Goal: Task Accomplishment & Management: Manage account settings

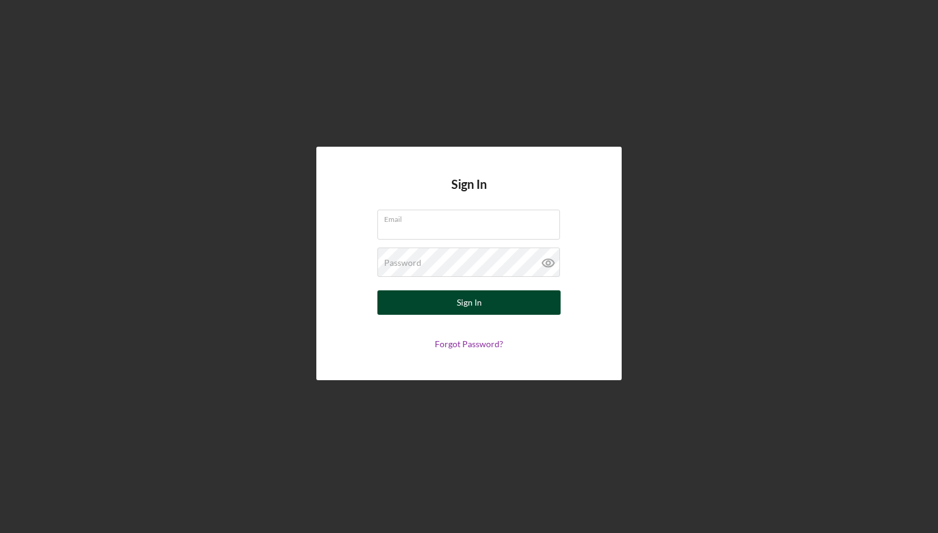
type input "[EMAIL_ADDRESS][DOMAIN_NAME]"
click at [454, 299] on button "Sign In" at bounding box center [469, 302] width 183 height 24
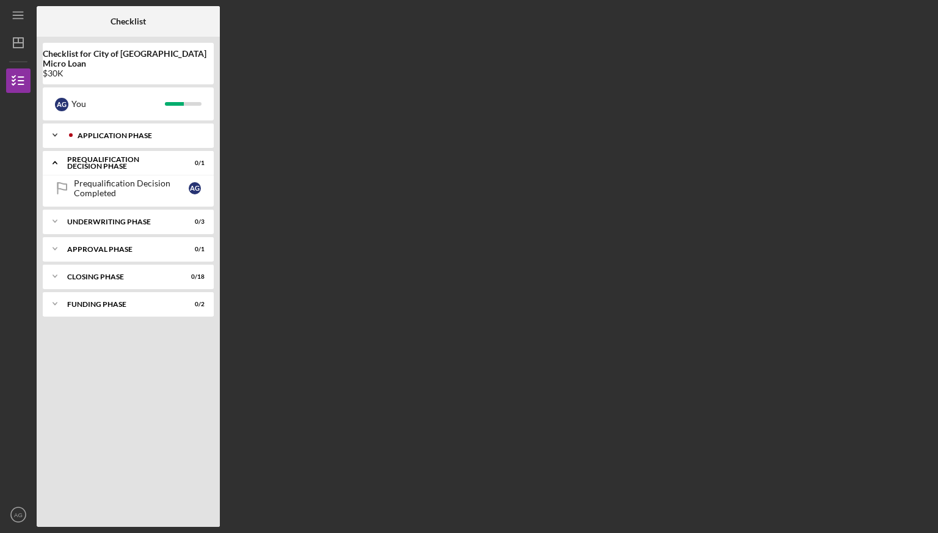
click at [143, 130] on div "Icon/Expander Application Phase 26 / 26" at bounding box center [128, 135] width 171 height 24
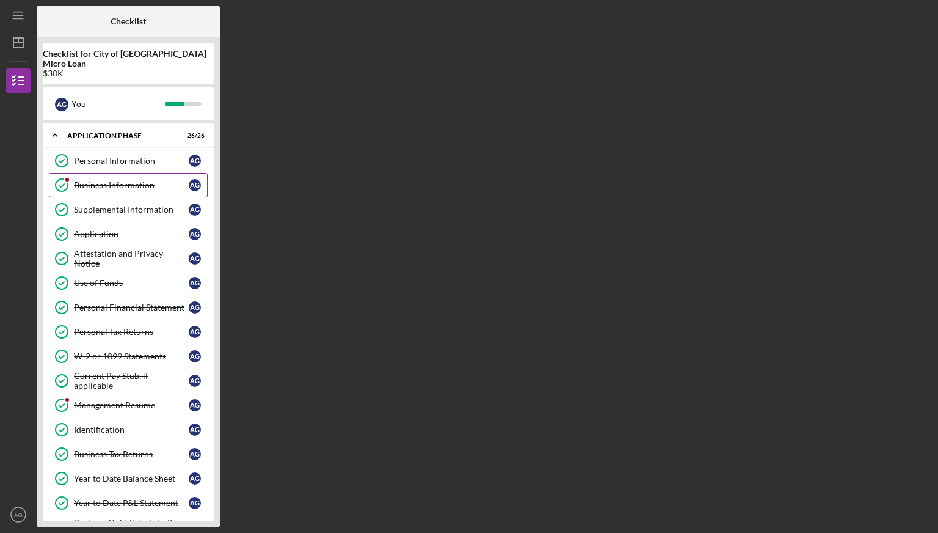
click at [146, 180] on div "Business Information" at bounding box center [131, 185] width 115 height 10
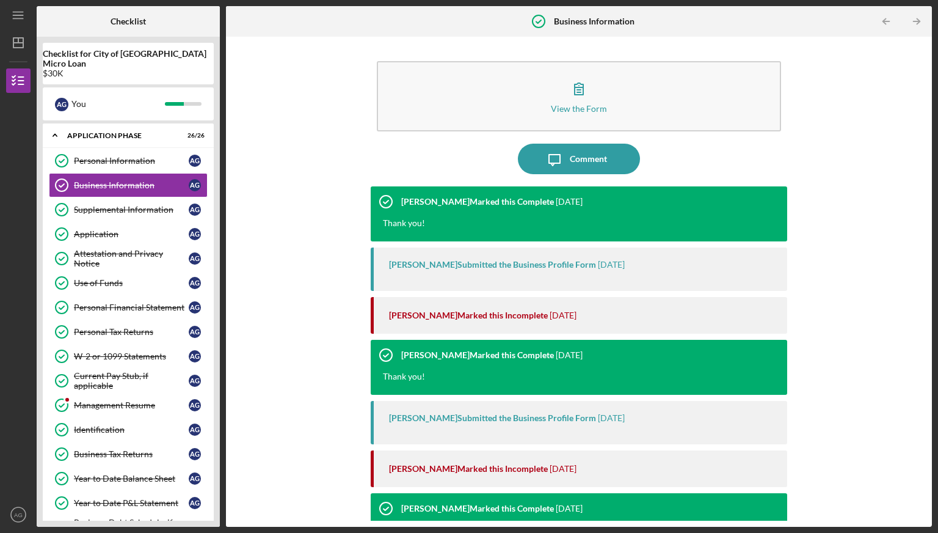
click at [457, 320] on div "[PERSON_NAME] Marked this Incomplete [DATE]" at bounding box center [582, 315] width 386 height 37
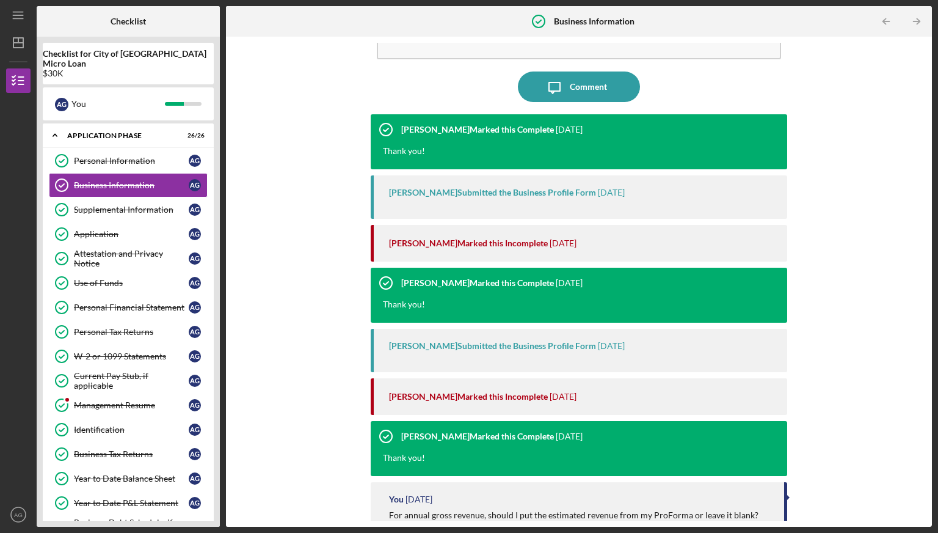
scroll to position [75, 0]
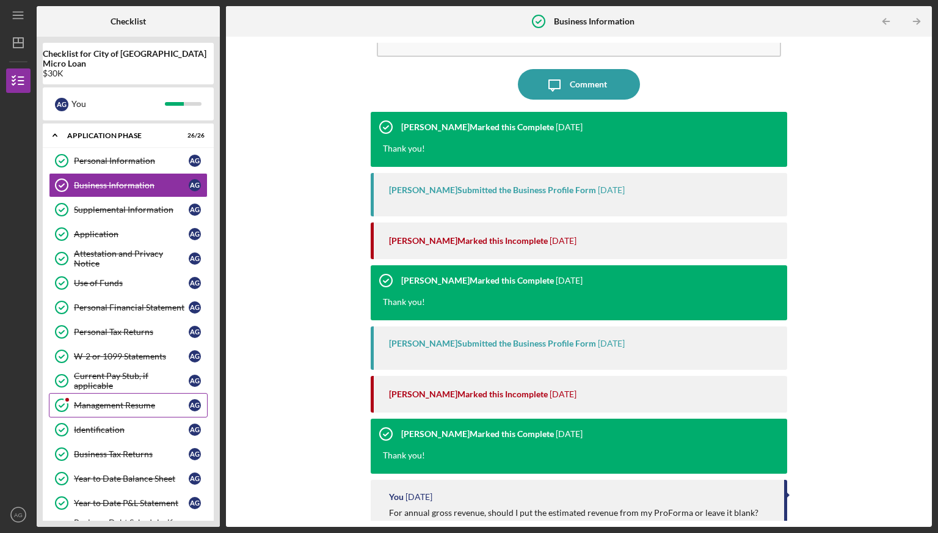
click at [152, 393] on link "Management Resume Management Resume A G" at bounding box center [128, 405] width 159 height 24
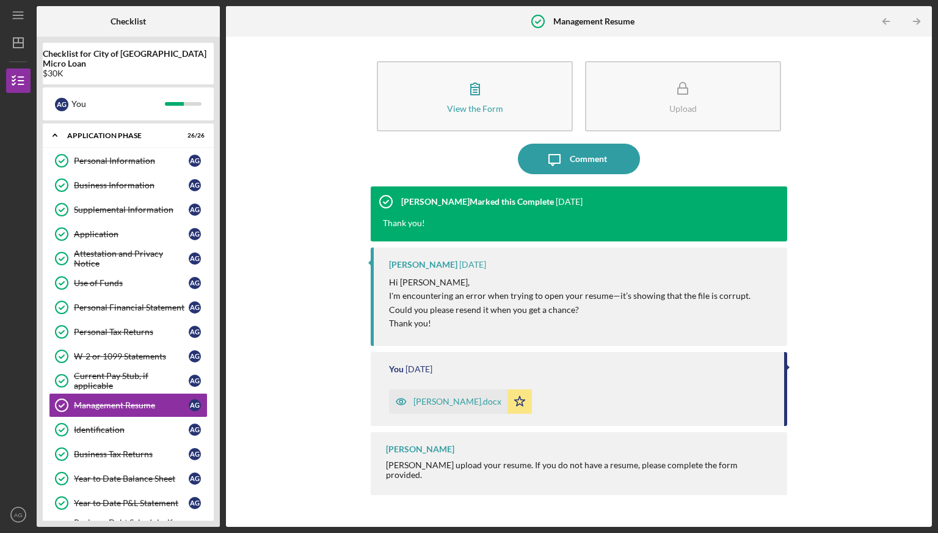
scroll to position [428, 0]
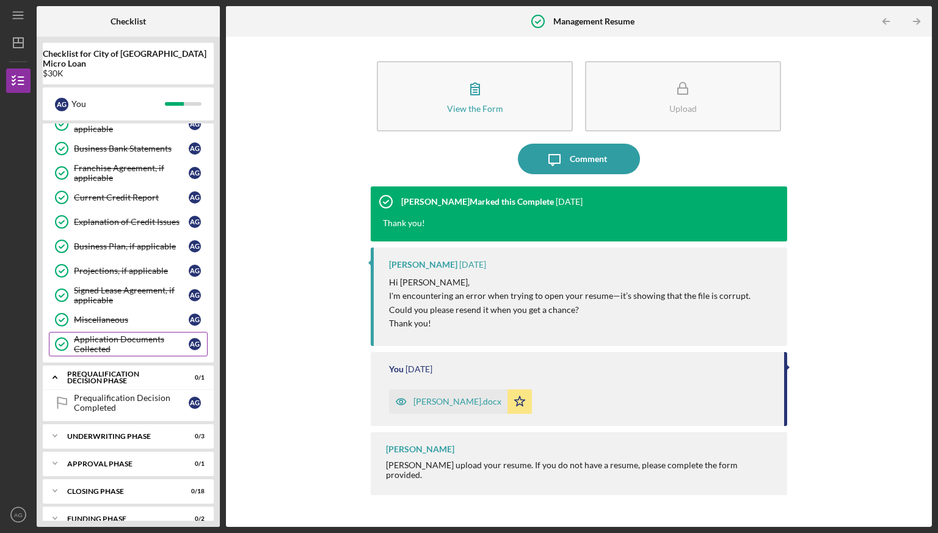
click at [141, 334] on div "Application Documents Collected" at bounding box center [131, 344] width 115 height 20
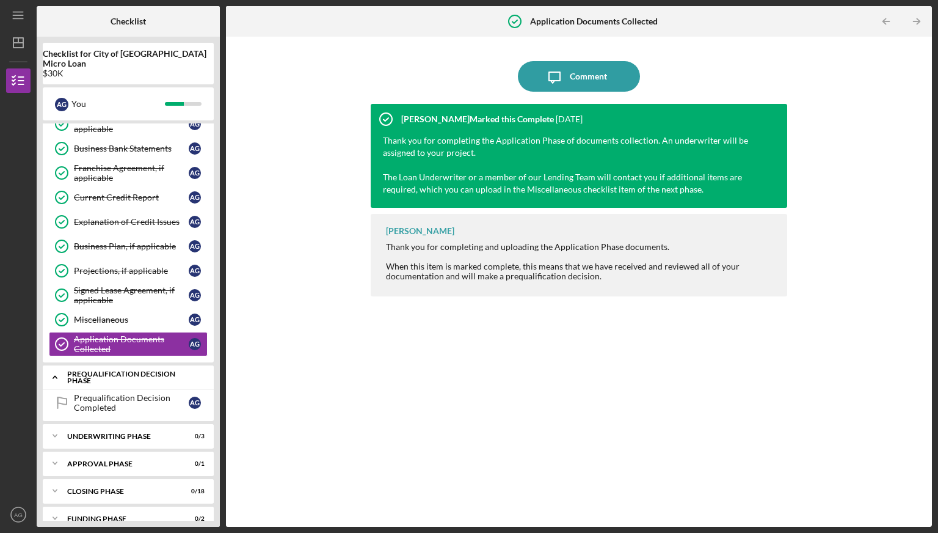
click at [141, 370] on div "Prequalification Decision Phase" at bounding box center [132, 377] width 131 height 14
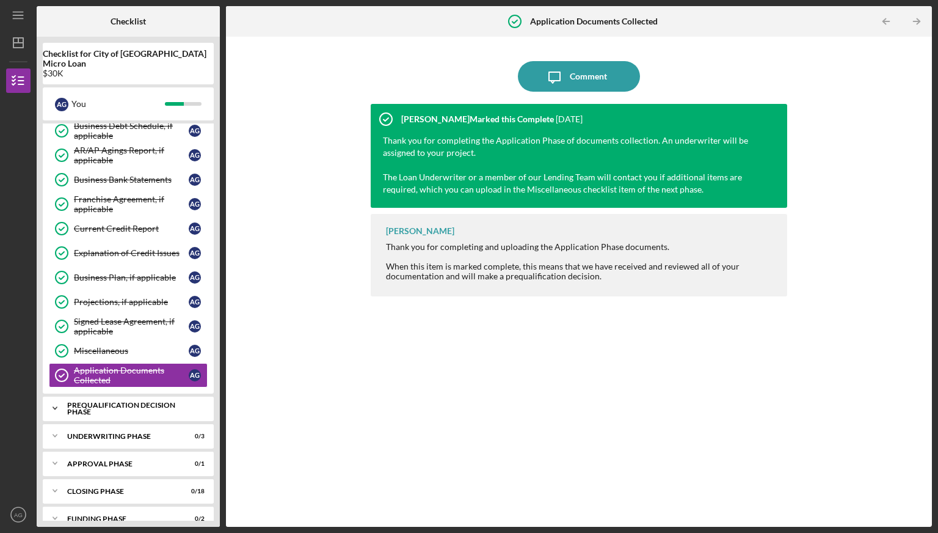
click at [144, 401] on div "Prequalification Decision Phase" at bounding box center [132, 408] width 131 height 14
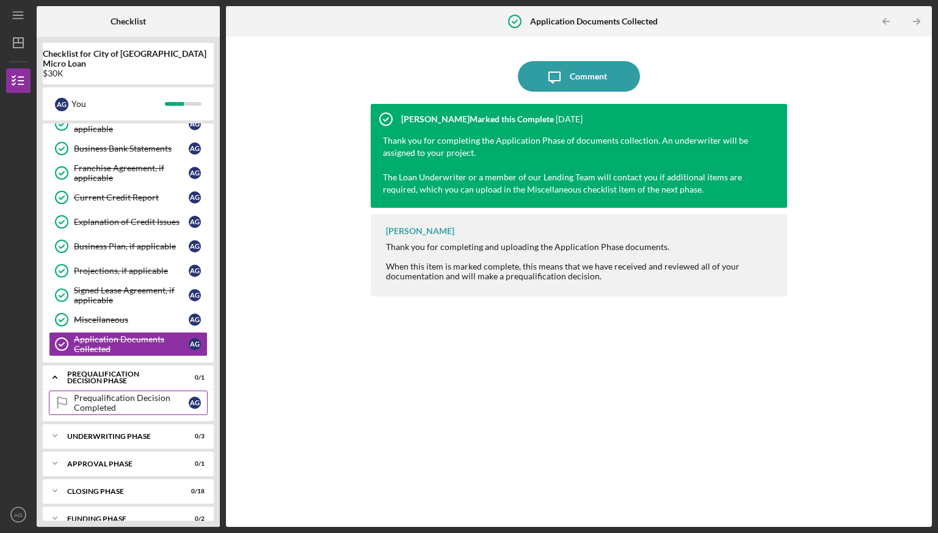
click at [137, 393] on div "Prequalification Decision Completed" at bounding box center [131, 403] width 115 height 20
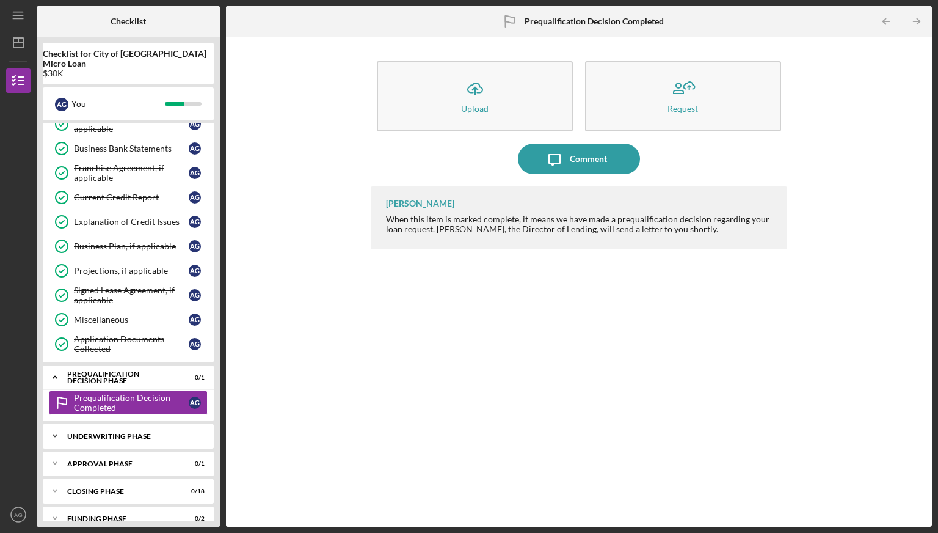
click at [164, 426] on div "Icon/Expander Underwriting Phase 0 / 3" at bounding box center [128, 435] width 171 height 24
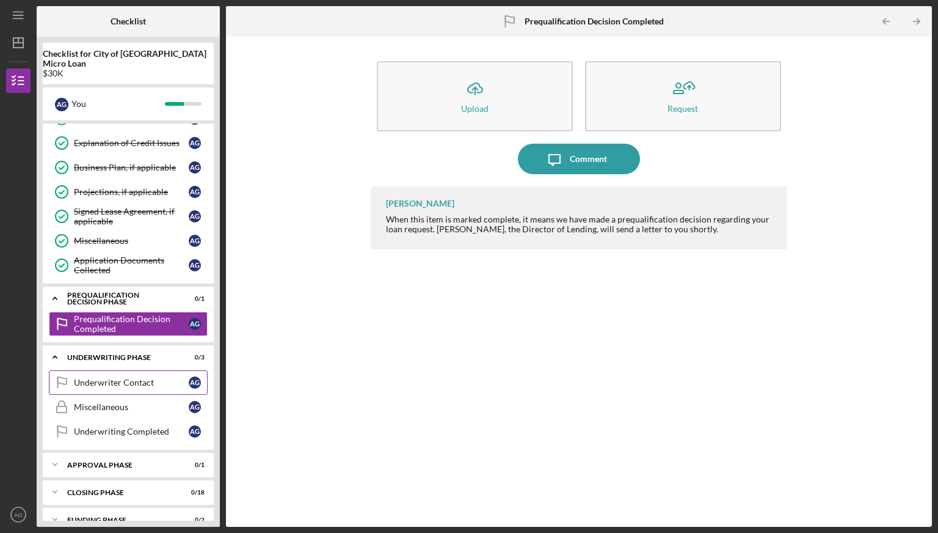
click at [148, 378] on div "Underwriter Contact" at bounding box center [131, 383] width 115 height 10
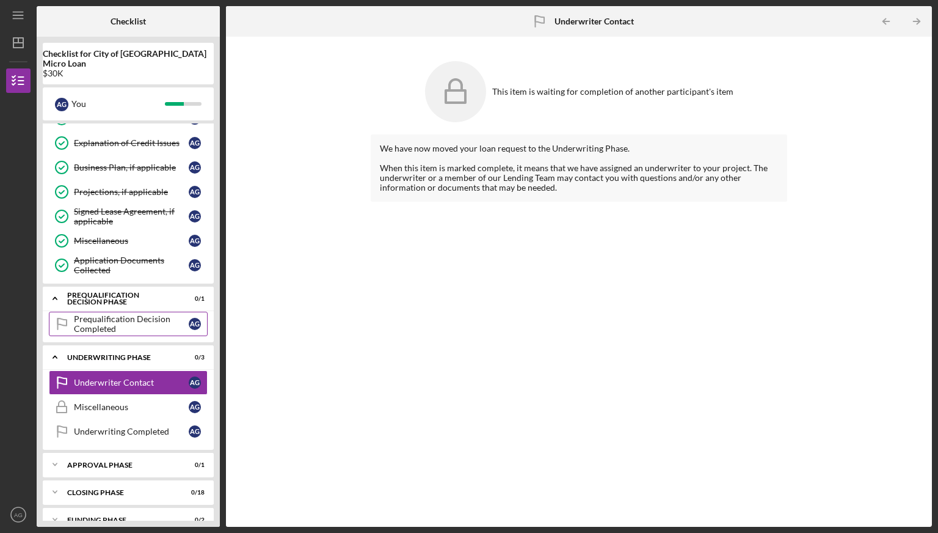
click at [139, 314] on div "Prequalification Decision Completed" at bounding box center [131, 324] width 115 height 20
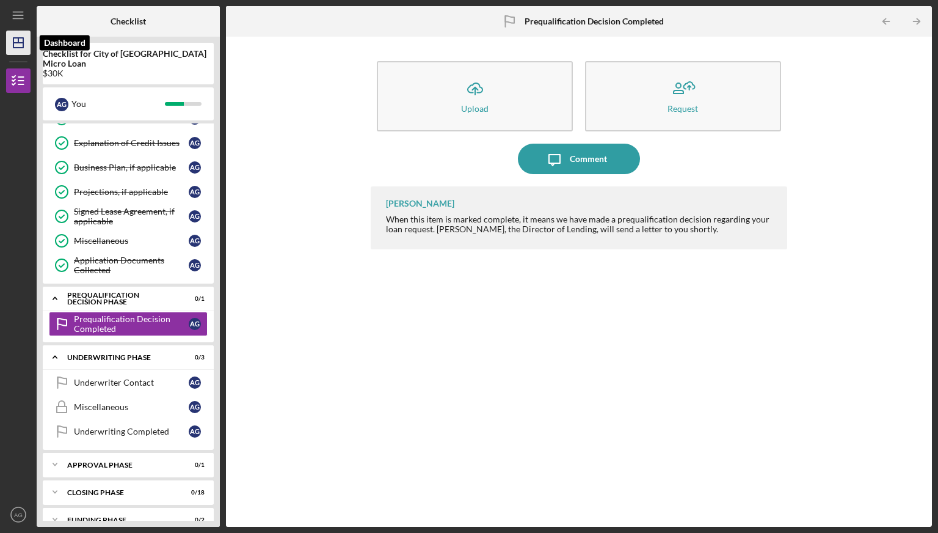
click at [22, 40] on icon "Icon/Dashboard" at bounding box center [18, 42] width 31 height 31
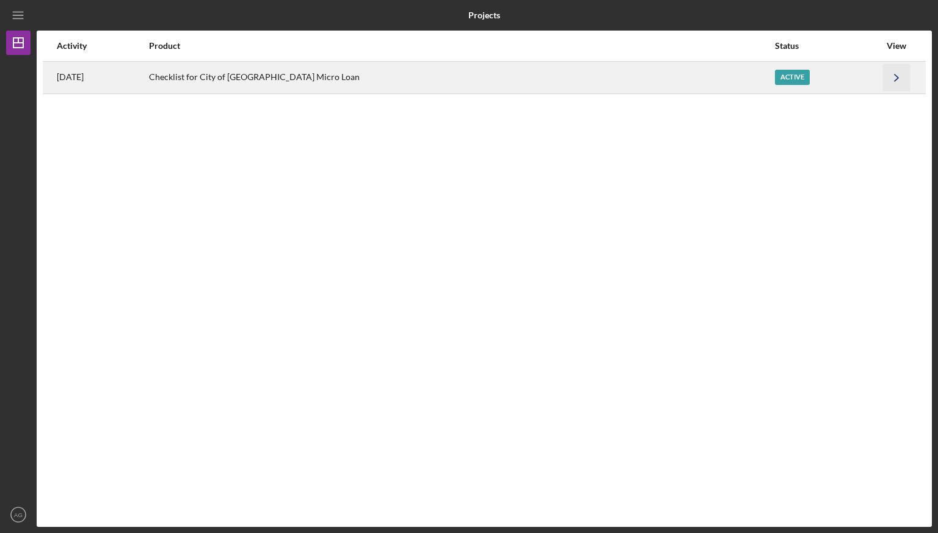
click at [902, 78] on icon "Icon/Navigate" at bounding box center [896, 77] width 27 height 27
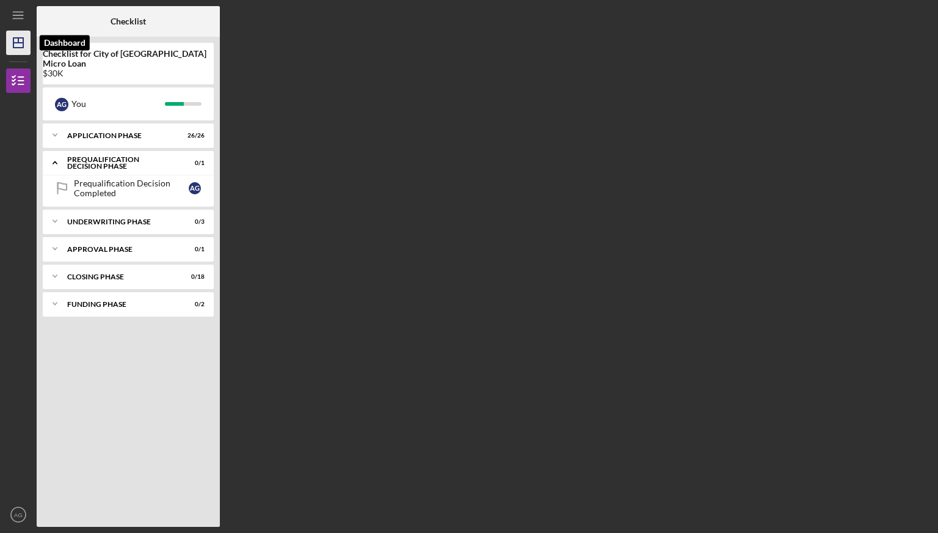
click at [15, 43] on line "button" at bounding box center [18, 43] width 10 height 0
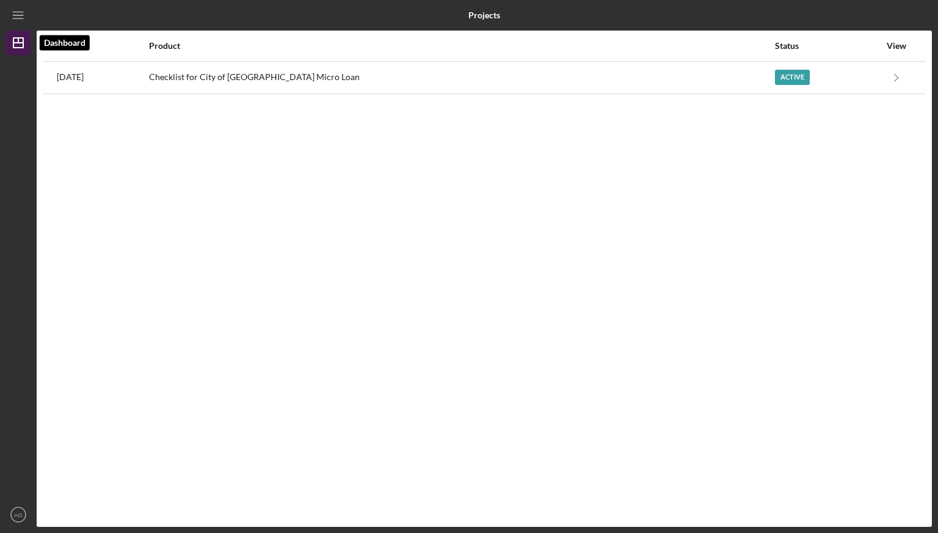
click at [15, 43] on line "button" at bounding box center [18, 43] width 10 height 0
click at [15, 16] on icon "Icon/Menu" at bounding box center [18, 15] width 27 height 27
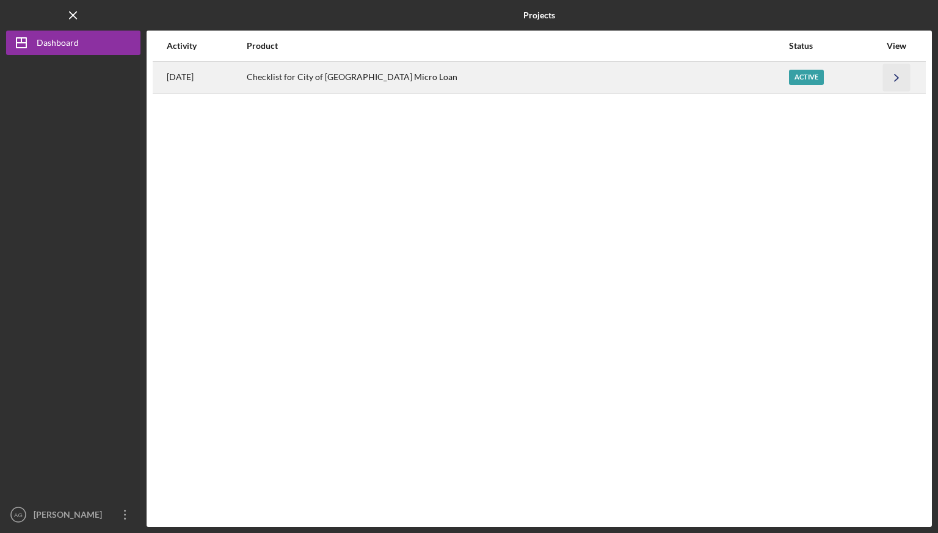
click at [896, 79] on polyline "button" at bounding box center [897, 77] width 4 height 7
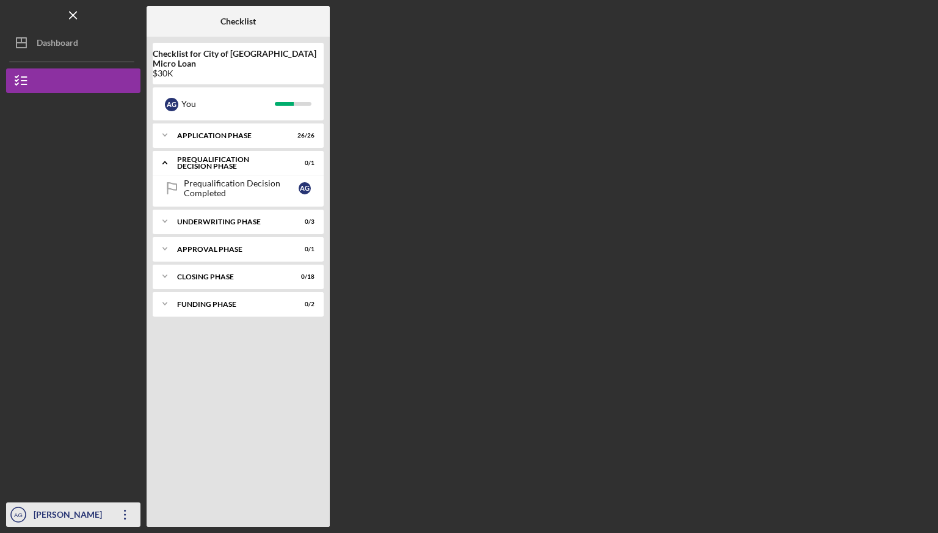
click at [31, 519] on div "[PERSON_NAME] [PERSON_NAME]" at bounding box center [70, 526] width 79 height 49
click at [93, 387] on div at bounding box center [73, 400] width 134 height 205
click at [661, 9] on div "Checklist Checklist for City of Lodi Micro Loan $30K A G You Icon/Expander Appl…" at bounding box center [540, 266] width 786 height 520
